Goal: Check status: Check status

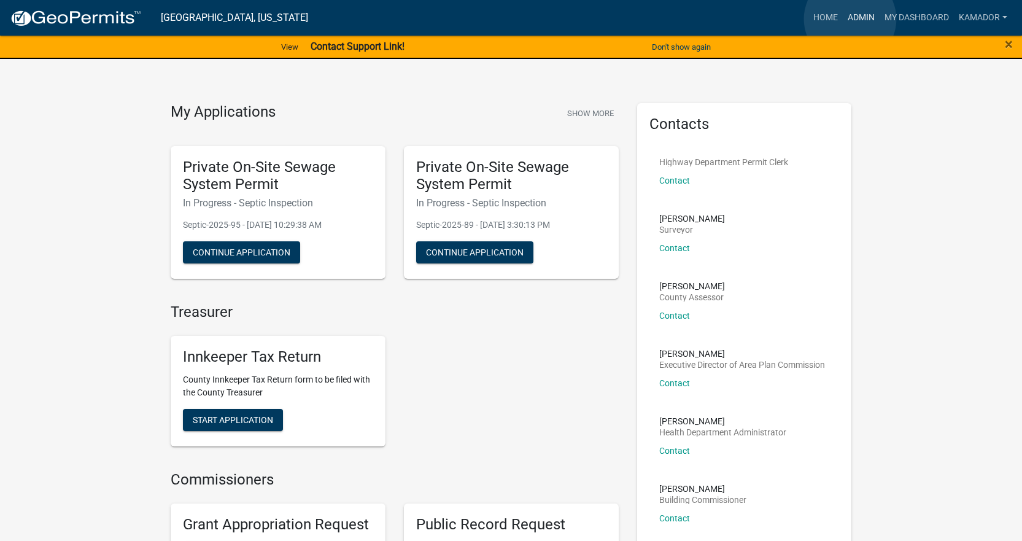
click at [850, 19] on link "Admin" at bounding box center [861, 17] width 37 height 23
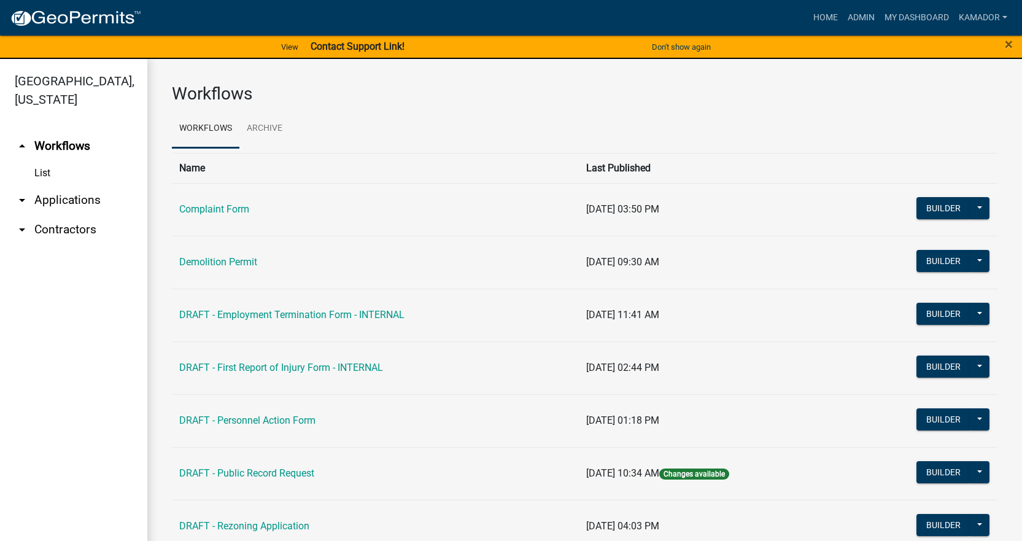
click at [55, 224] on link "arrow_drop_down Contractors" at bounding box center [73, 229] width 147 height 29
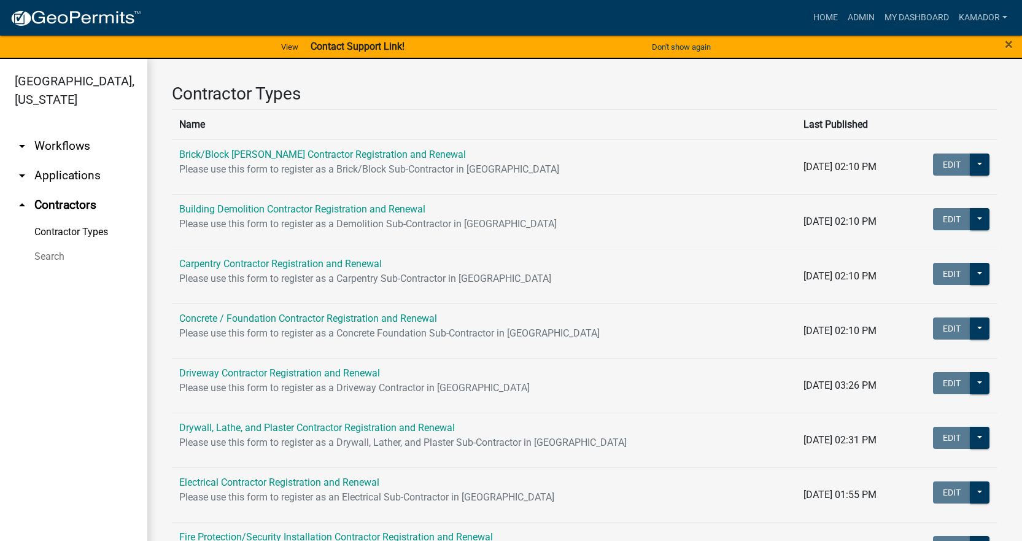
click at [64, 173] on link "arrow_drop_down Applications" at bounding box center [73, 175] width 147 height 29
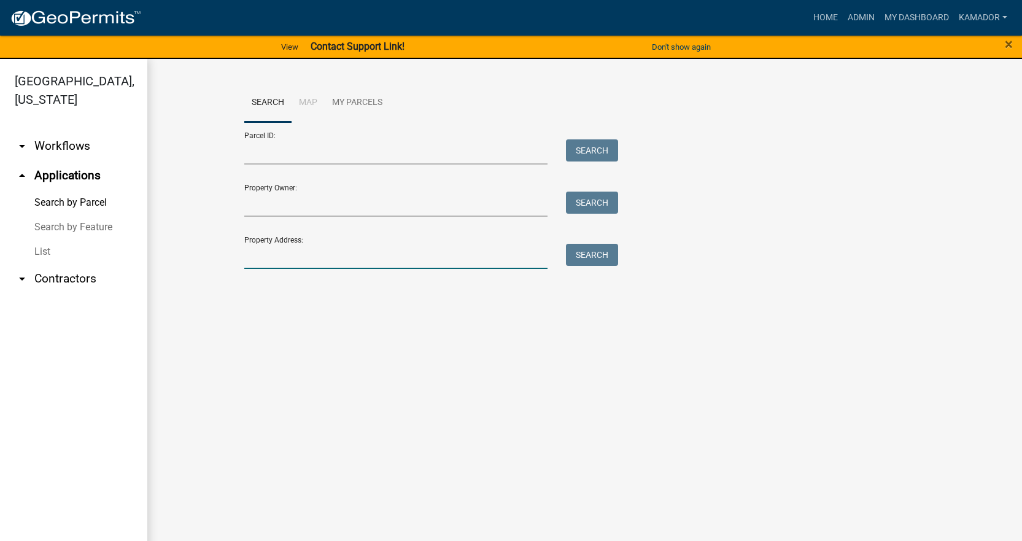
drag, startPoint x: 323, startPoint y: 252, endPoint x: 319, endPoint y: 247, distance: 6.5
click at [323, 252] on input "Property Address:" at bounding box center [396, 256] width 304 height 25
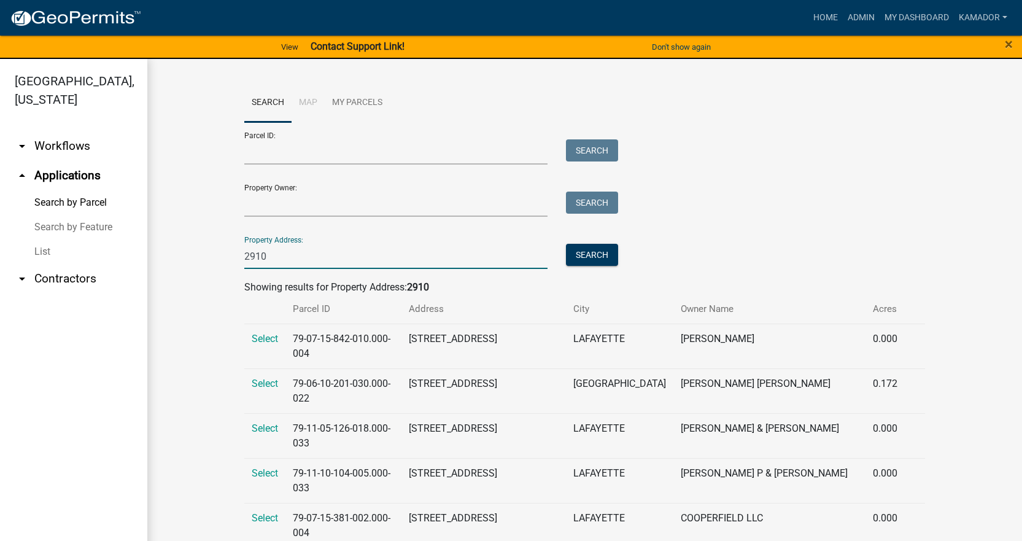
click at [353, 252] on input "2910" at bounding box center [396, 256] width 304 height 25
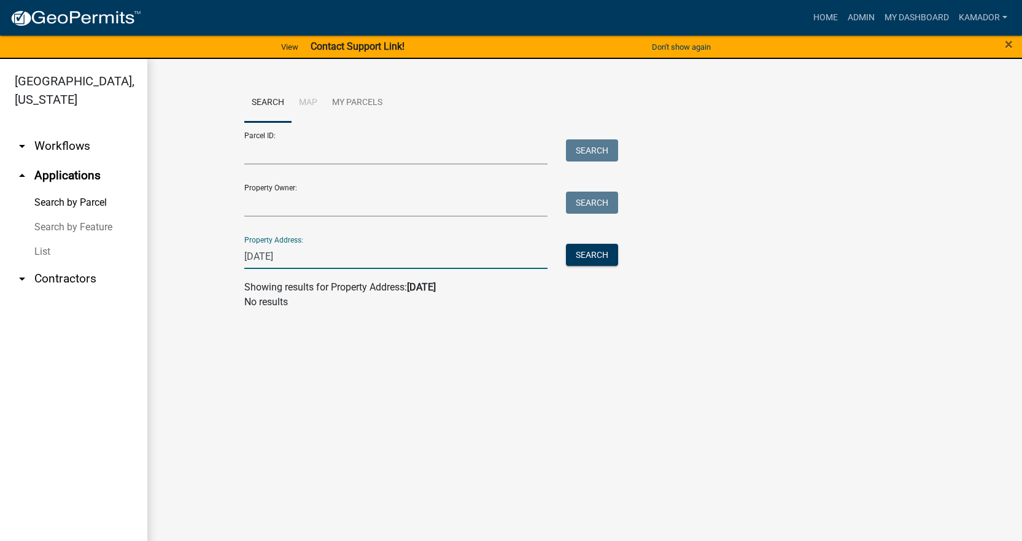
click at [357, 252] on input "[DATE]" at bounding box center [396, 256] width 304 height 25
type input "2"
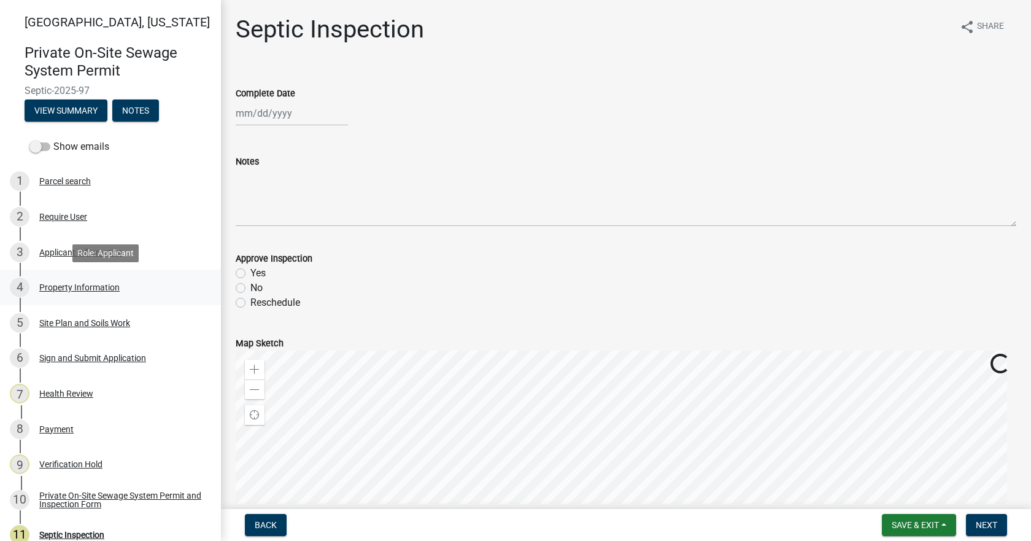
click at [61, 285] on div "Property Information" at bounding box center [79, 287] width 80 height 9
click at [63, 288] on div "Property Information" at bounding box center [79, 287] width 80 height 9
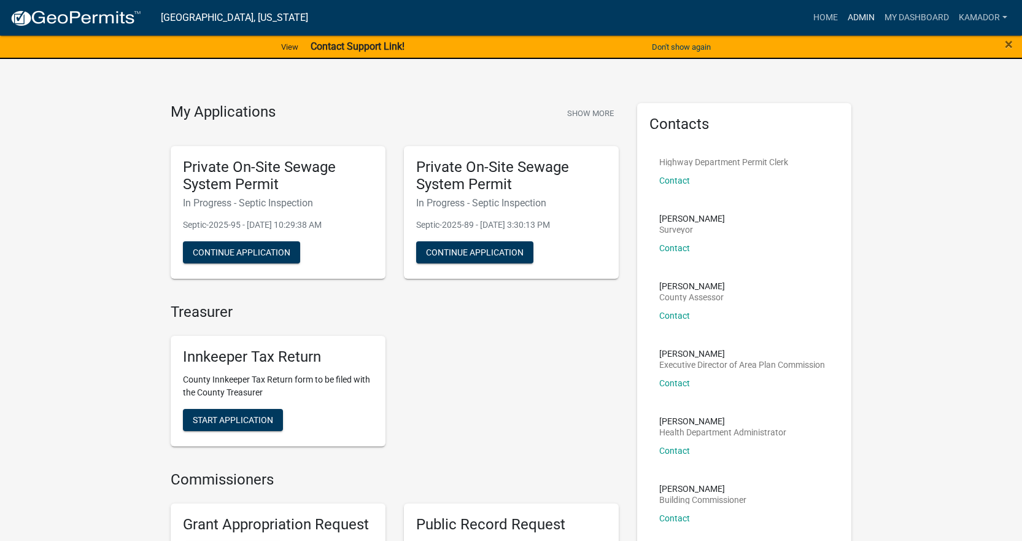
click at [852, 23] on link "Admin" at bounding box center [861, 17] width 37 height 23
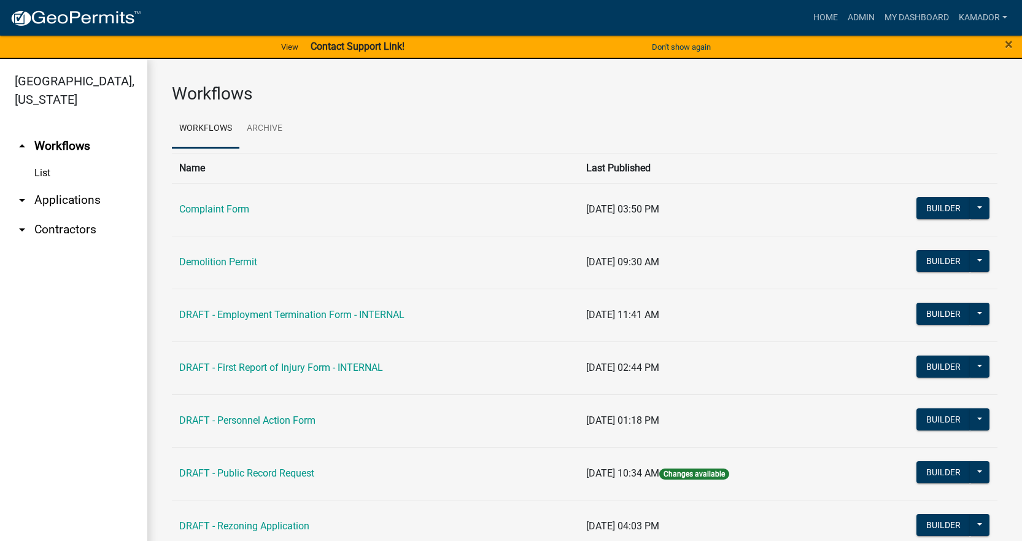
click at [39, 199] on link "arrow_drop_down Applications" at bounding box center [73, 199] width 147 height 29
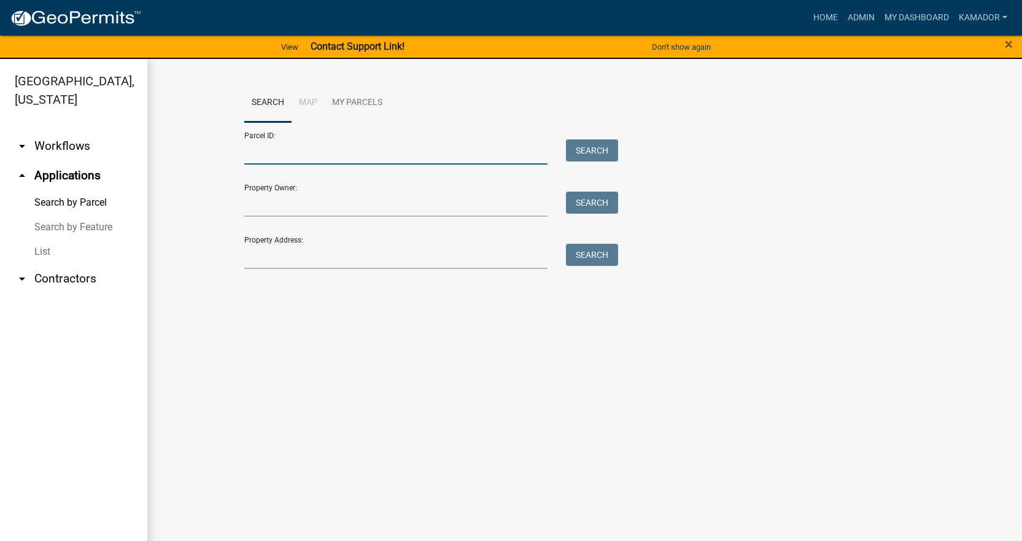
click at [279, 159] on input "Parcel ID:" at bounding box center [396, 151] width 304 height 25
paste input "79-12-01-300-018.000-012"
type input "79-12-01-300-018.000-012"
click at [570, 150] on button "Search" at bounding box center [592, 150] width 52 height 22
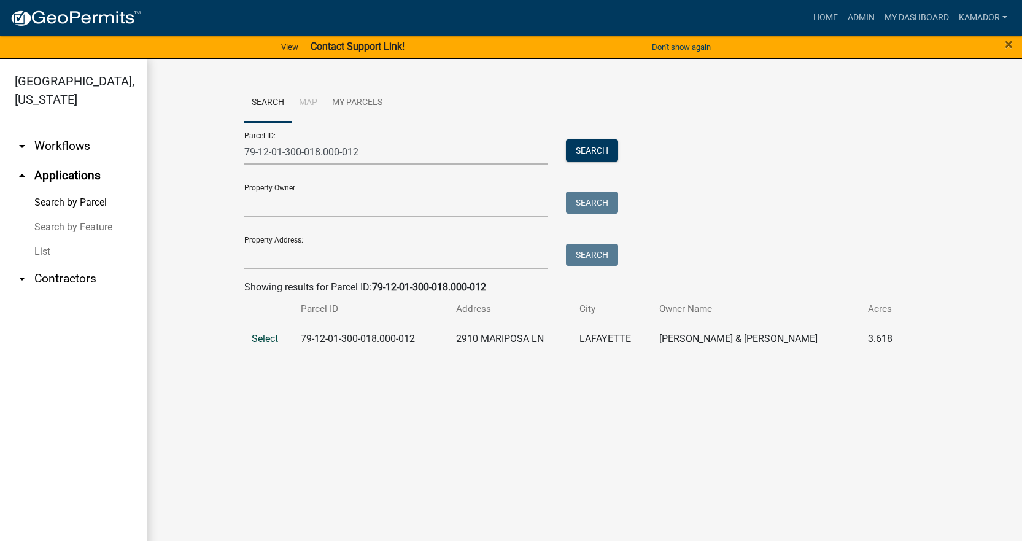
click at [265, 340] on span "Select" at bounding box center [265, 339] width 26 height 12
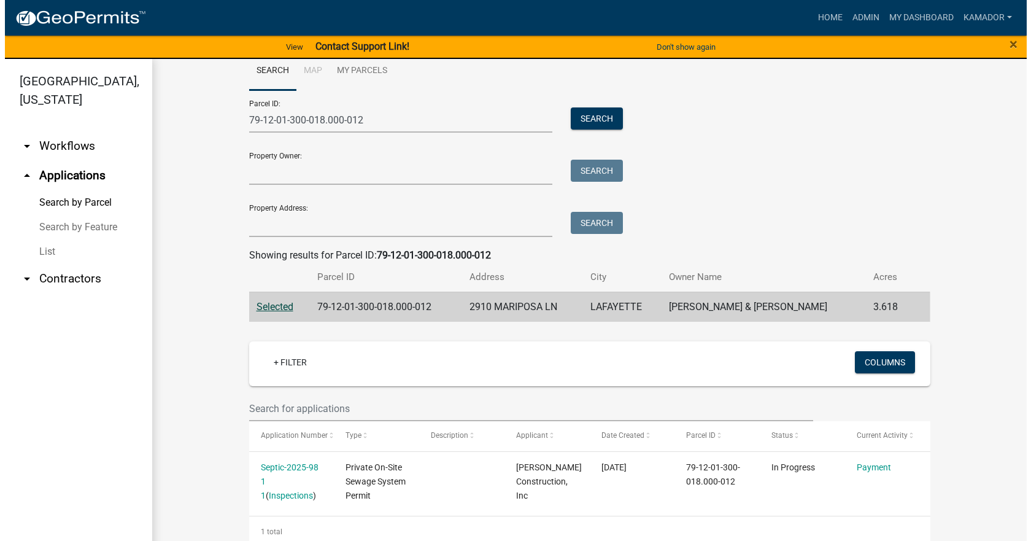
scroll to position [48, 0]
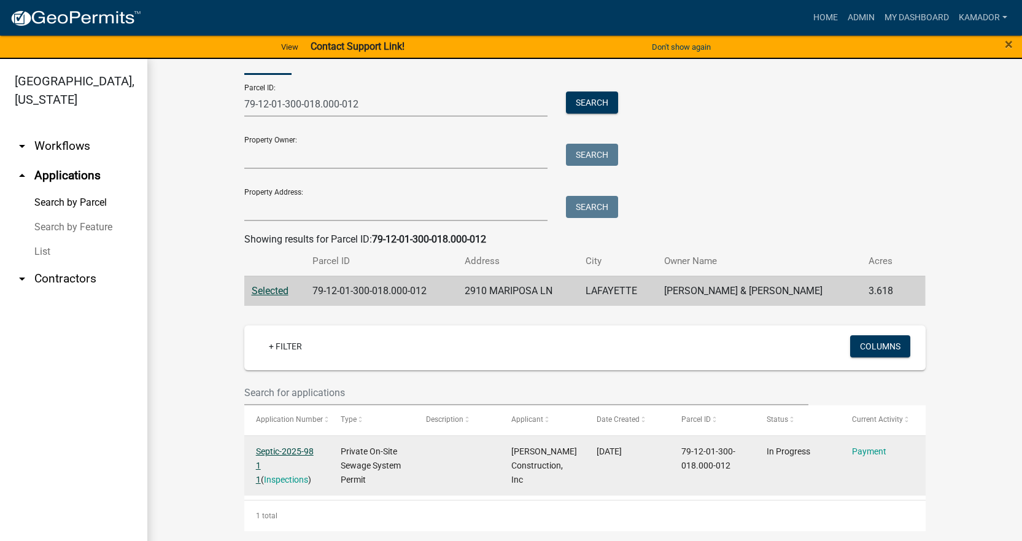
click at [274, 452] on link "Septic-2025-98 1 1" at bounding box center [285, 465] width 58 height 38
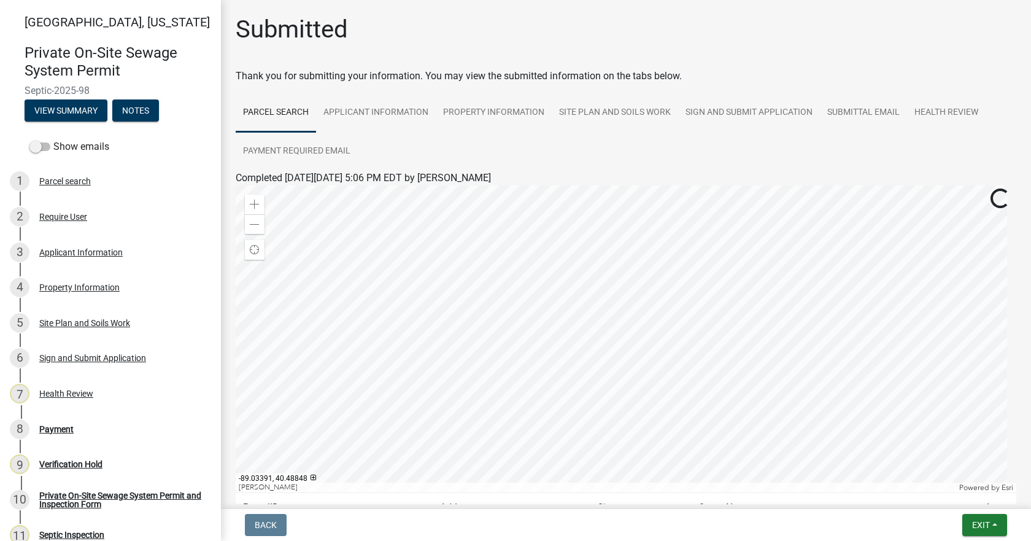
click at [53, 428] on div "Payment" at bounding box center [56, 429] width 34 height 9
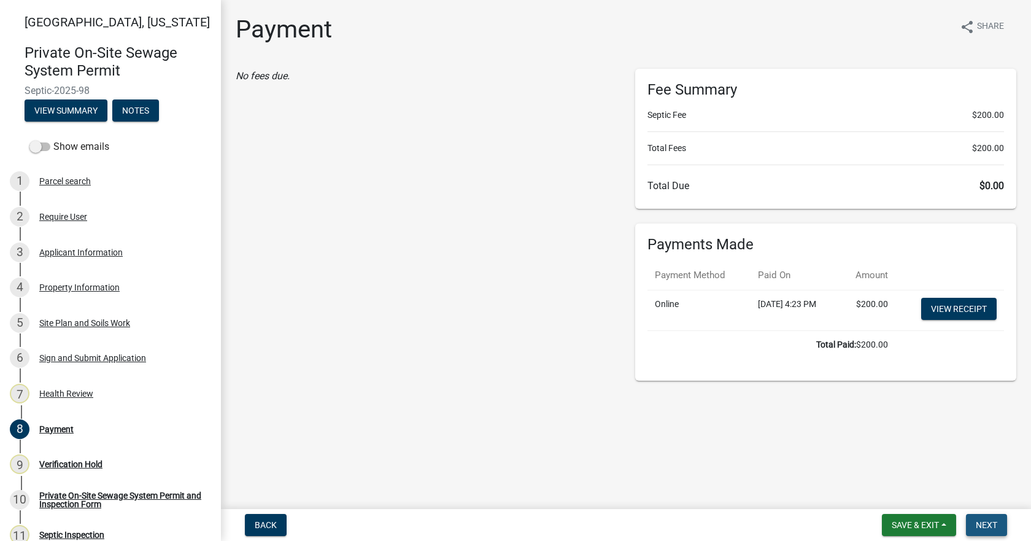
click at [981, 520] on span "Next" at bounding box center [986, 525] width 21 height 10
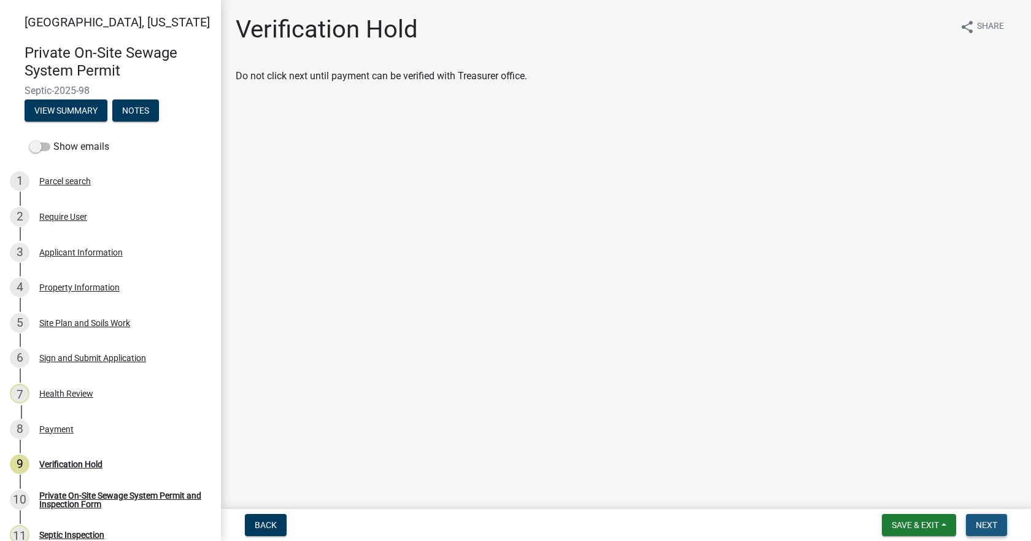
click at [979, 525] on span "Next" at bounding box center [986, 525] width 21 height 10
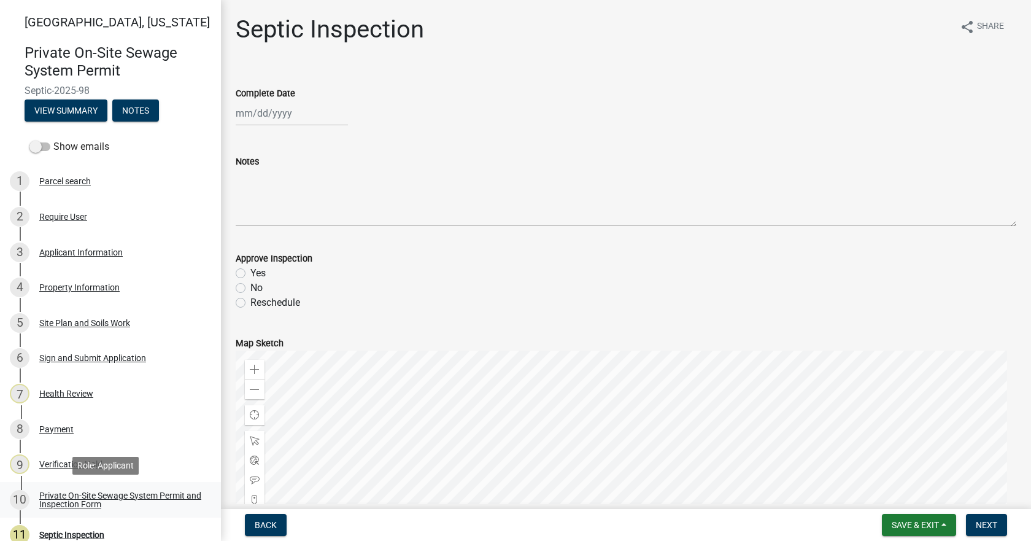
drag, startPoint x: 91, startPoint y: 495, endPoint x: 98, endPoint y: 492, distance: 6.9
click at [91, 495] on div "Private On-Site Sewage System Permit and Inspection Form" at bounding box center [120, 499] width 162 height 17
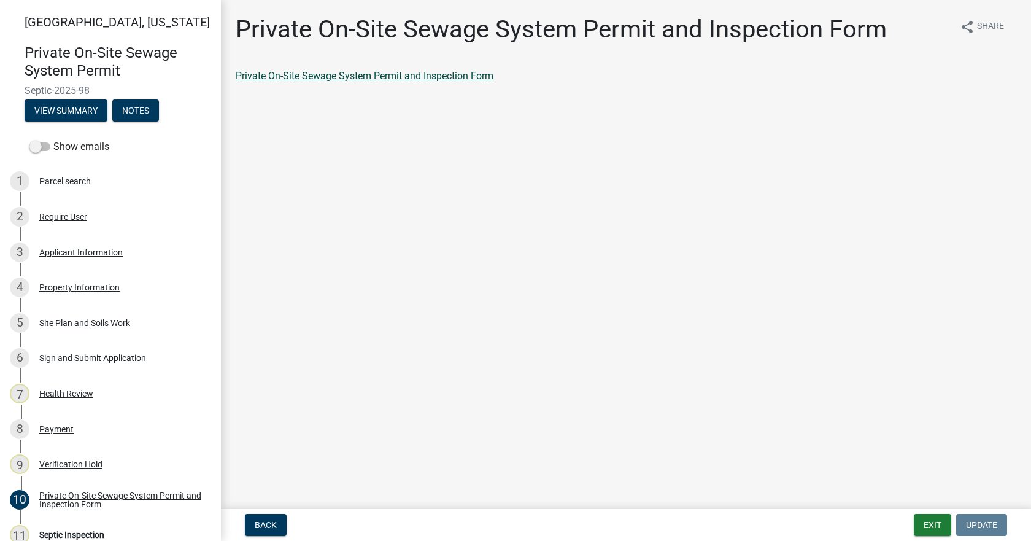
click at [367, 80] on link "Private On-Site Sewage System Permit and Inspection Form" at bounding box center [365, 76] width 258 height 12
